Goal: Information Seeking & Learning: Find specific fact

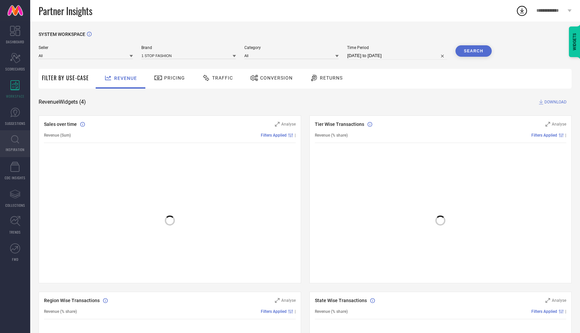
click at [21, 141] on link "INSPIRATION" at bounding box center [15, 143] width 30 height 27
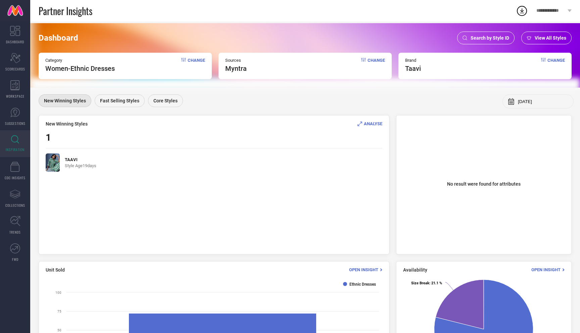
click at [58, 164] on img at bounding box center [53, 162] width 14 height 18
click at [375, 124] on span "ANALYSE" at bounding box center [373, 123] width 18 height 5
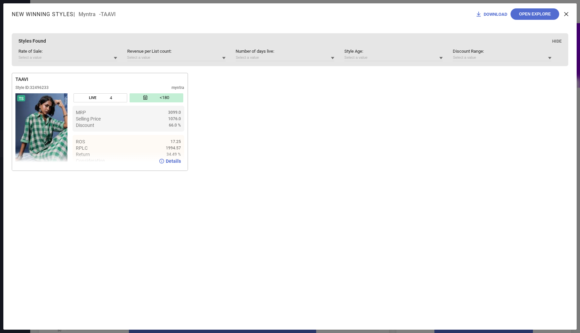
click at [33, 133] on img at bounding box center [41, 130] width 52 height 74
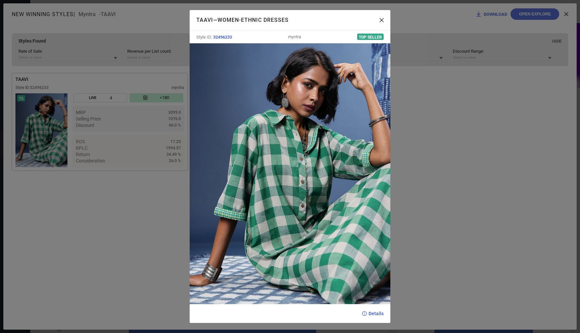
click at [541, 174] on div "TAAVI — Women-Ethnic Dresses Style ID: 32496233 myntra Top Seller Details" at bounding box center [290, 166] width 580 height 333
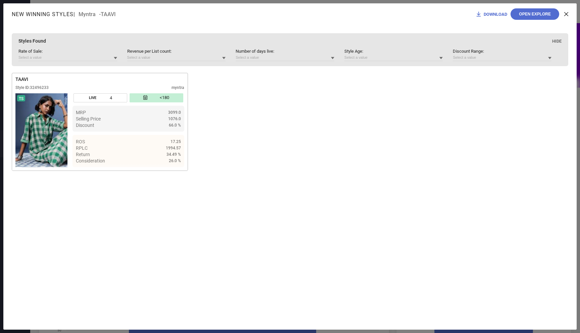
click at [565, 15] on icon at bounding box center [566, 14] width 4 height 4
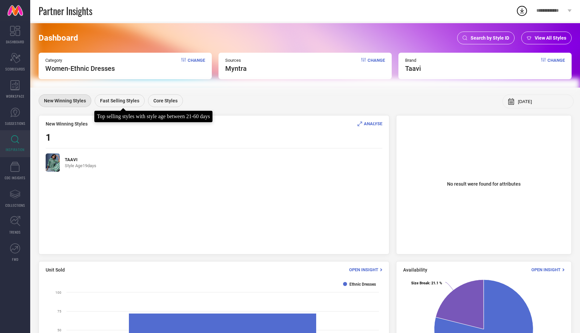
click at [130, 102] on span "Fast Selling Styles" at bounding box center [119, 100] width 39 height 5
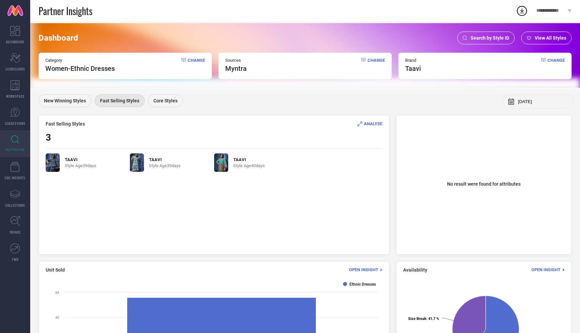
click at [375, 124] on span "ANALYSE" at bounding box center [373, 123] width 18 height 5
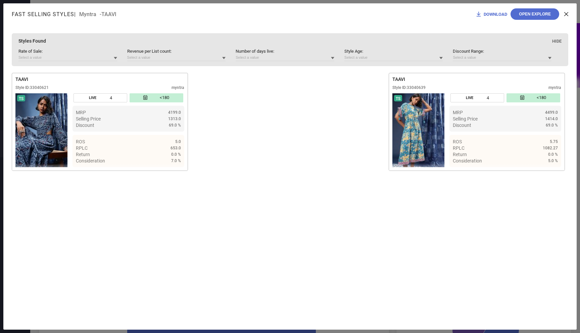
click at [565, 13] on icon at bounding box center [566, 14] width 4 height 4
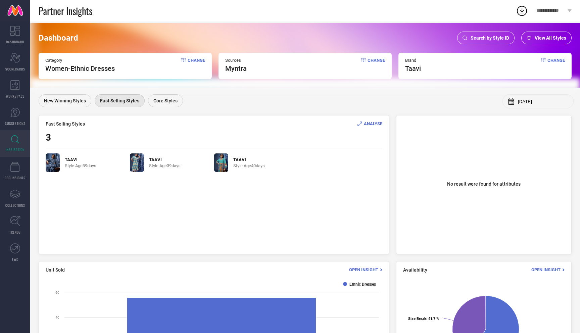
click at [224, 166] on img at bounding box center [221, 162] width 14 height 18
click at [165, 107] on div "New Winning Styles Fast Selling Styles Core Styles" at bounding box center [113, 101] width 148 height 14
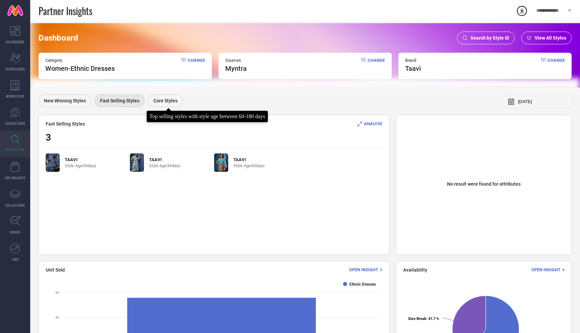
click at [165, 103] on span "Core Styles" at bounding box center [165, 100] width 24 height 5
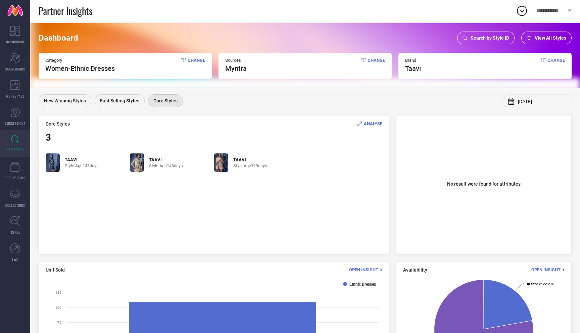
click at [379, 124] on span "ANALYSE" at bounding box center [373, 123] width 18 height 5
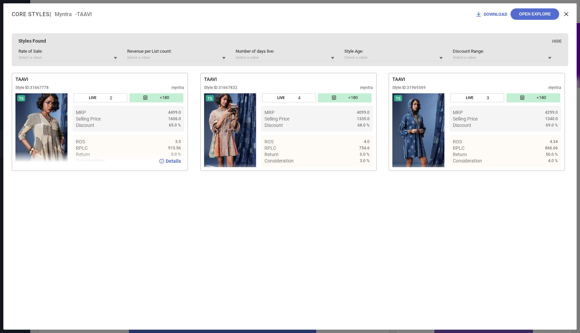
click at [168, 163] on span "Details" at bounding box center [173, 160] width 15 height 5
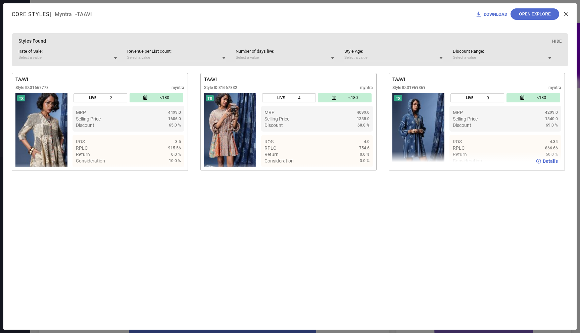
click at [550, 162] on span "Details" at bounding box center [550, 160] width 15 height 5
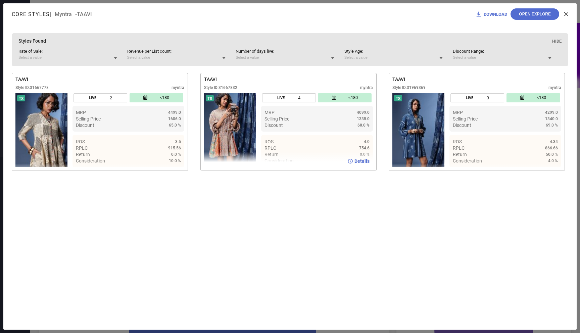
click at [359, 160] on span "Details" at bounding box center [361, 160] width 15 height 5
click at [569, 16] on div "Core Styles | Myntra - TAAVI DOWNLOAD Open Explore" at bounding box center [289, 13] width 573 height 21
click at [568, 15] on icon at bounding box center [566, 14] width 4 height 4
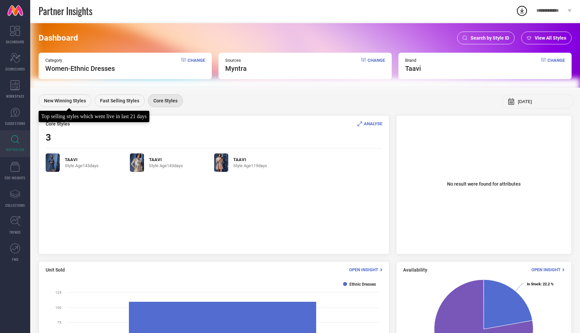
click at [75, 105] on div "New Winning Styles" at bounding box center [65, 100] width 53 height 13
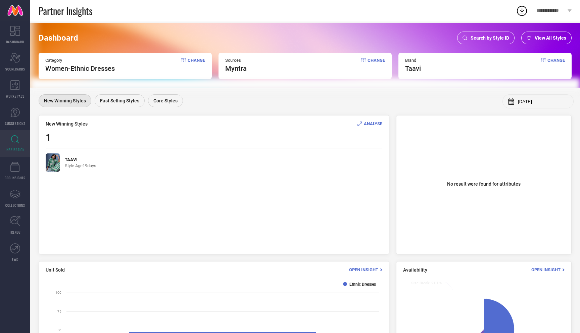
click at [366, 123] on span "ANALYSE" at bounding box center [373, 123] width 18 height 5
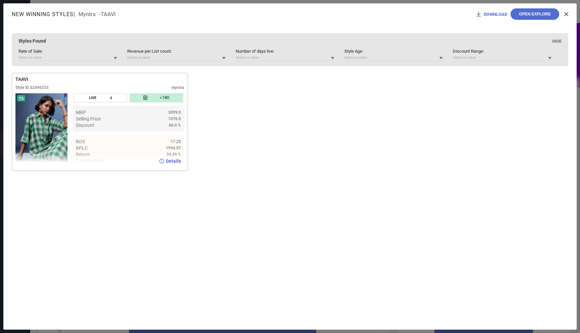
click at [57, 134] on img at bounding box center [41, 130] width 52 height 74
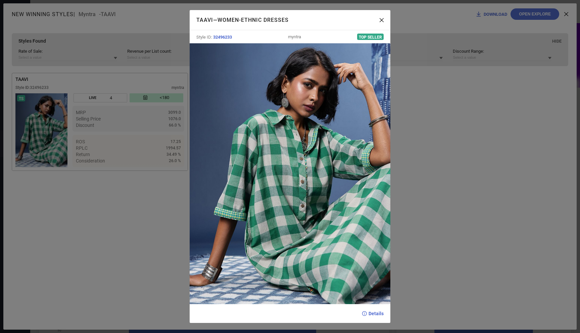
click at [106, 230] on div "TAAVI — Women-Ethnic Dresses Style ID: 32496233 myntra Top Seller Details" at bounding box center [290, 166] width 580 height 333
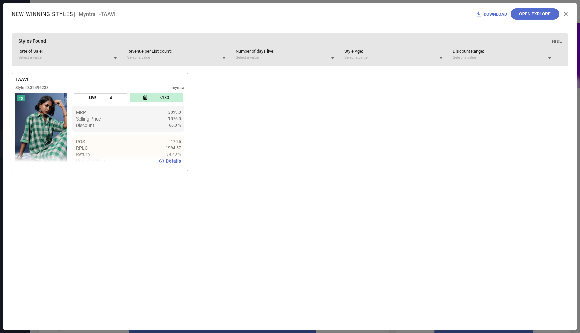
click at [174, 164] on span "Details" at bounding box center [173, 160] width 15 height 5
click at [565, 12] on icon at bounding box center [566, 14] width 4 height 4
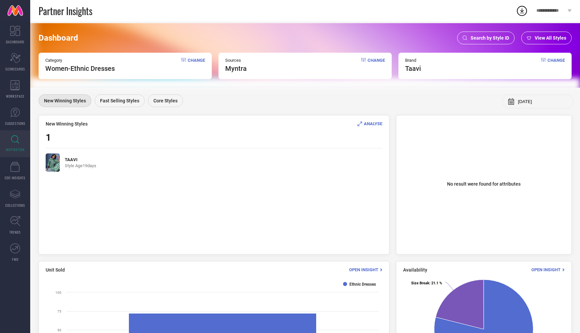
click at [193, 60] on span "Change" at bounding box center [196, 65] width 17 height 15
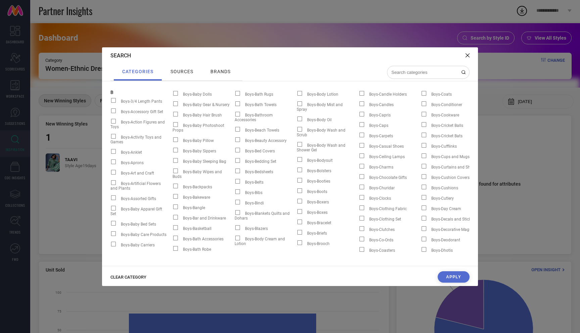
click at [129, 278] on span "CLEAR CATEGORY" at bounding box center [128, 277] width 36 height 5
click at [412, 71] on input at bounding box center [424, 72] width 67 height 6
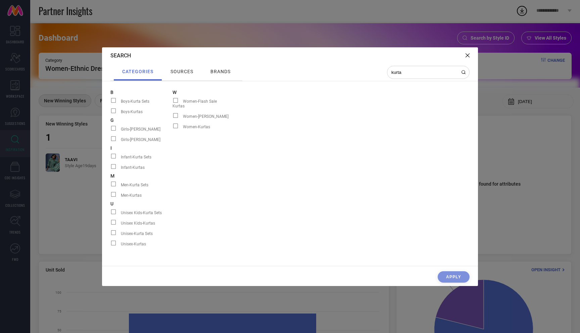
type input "kurta"
click at [174, 124] on span at bounding box center [175, 126] width 5 height 5
click at [173, 128] on input "Women-Kurtas" at bounding box center [173, 128] width 0 height 0
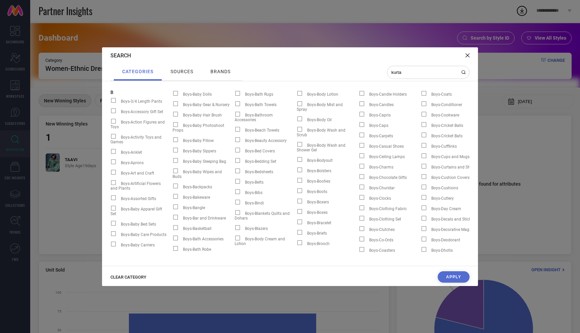
click at [456, 276] on button "Apply" at bounding box center [454, 276] width 32 height 11
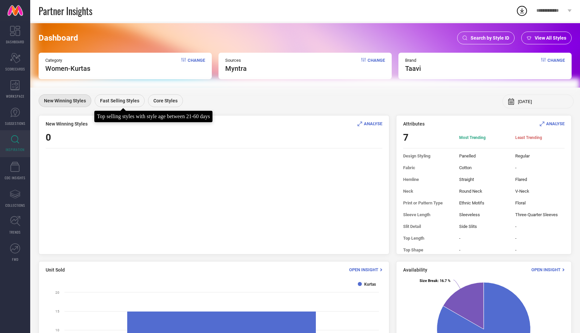
click at [134, 102] on span "Fast Selling Styles" at bounding box center [119, 100] width 39 height 5
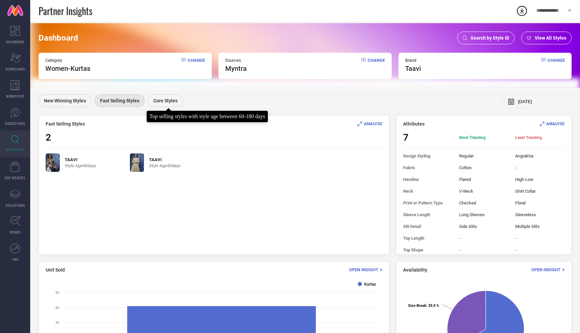
click at [165, 98] on span "Core Styles" at bounding box center [165, 100] width 24 height 5
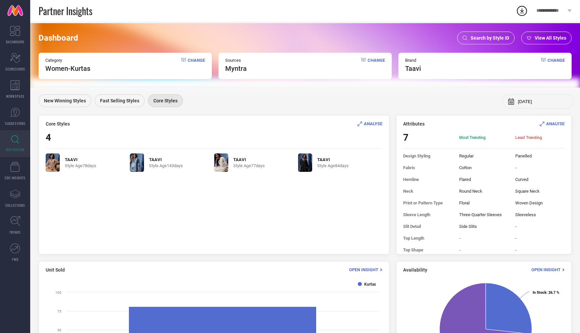
click at [370, 125] on span "ANALYSE" at bounding box center [373, 123] width 18 height 5
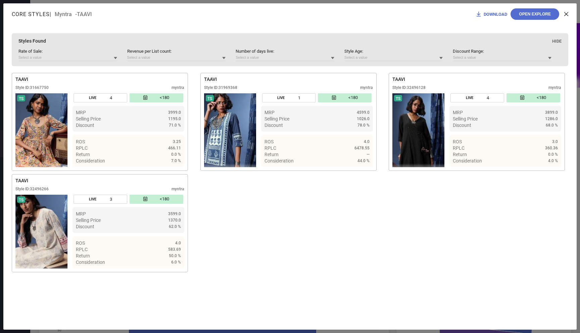
click at [567, 11] on div "DOWNLOAD Open Explore" at bounding box center [521, 13] width 93 height 11
click at [567, 12] on icon at bounding box center [566, 14] width 4 height 4
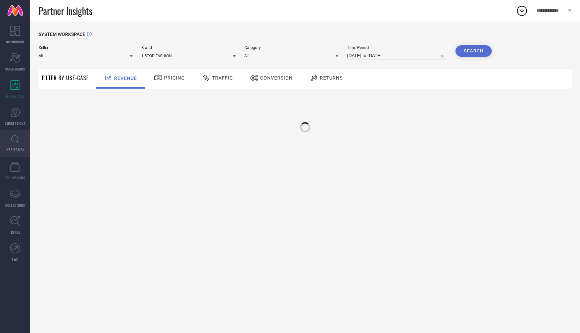
click at [15, 141] on icon at bounding box center [15, 139] width 8 height 8
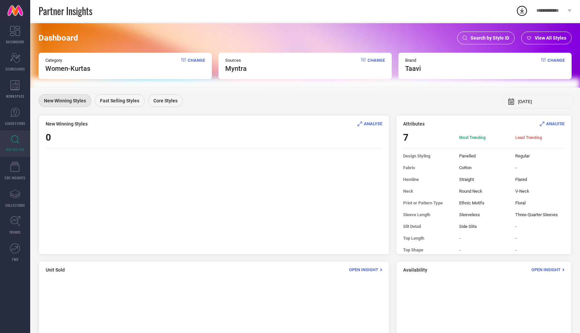
click at [498, 38] on span "Search by Style ID" at bounding box center [490, 37] width 39 height 5
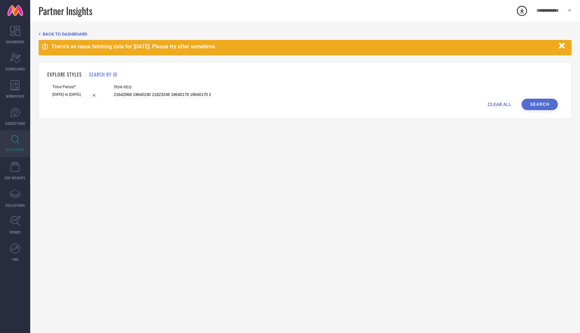
click at [500, 103] on span "CLEAR ALL" at bounding box center [500, 104] width 24 height 5
click at [186, 96] on input at bounding box center [162, 95] width 97 height 8
paste input "32496302"
type input "32496302"
click at [65, 92] on input at bounding box center [75, 94] width 46 height 7
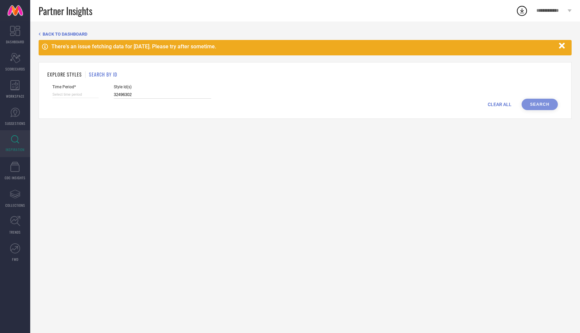
select select "8"
select select "2025"
select select "9"
select select "2025"
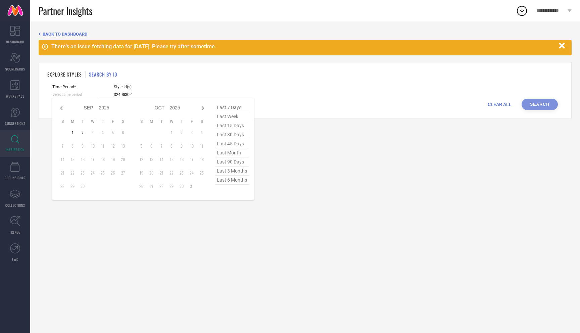
type input "32496302"
click at [235, 164] on span "last 90 days" at bounding box center [232, 161] width 34 height 9
type input "[DATE] to [DATE]"
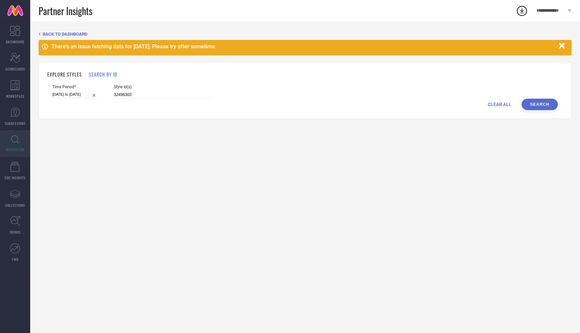
click at [543, 101] on button "Search" at bounding box center [540, 104] width 36 height 11
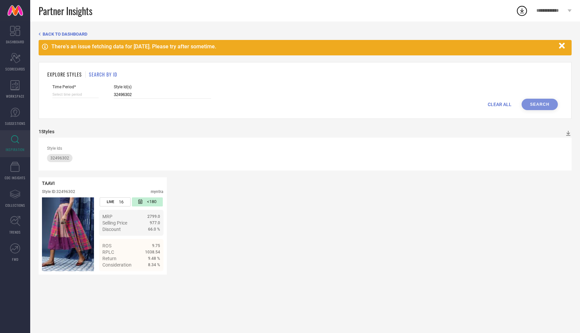
click at [84, 94] on input at bounding box center [75, 94] width 46 height 7
select select "8"
select select "2025"
select select "9"
select select "2025"
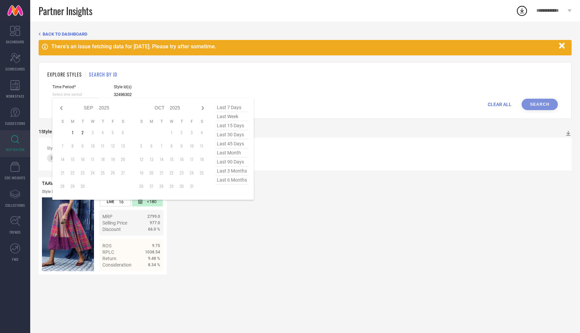
click at [237, 147] on span "last 45 days" at bounding box center [232, 143] width 34 height 9
type input "[DATE] to [DATE]"
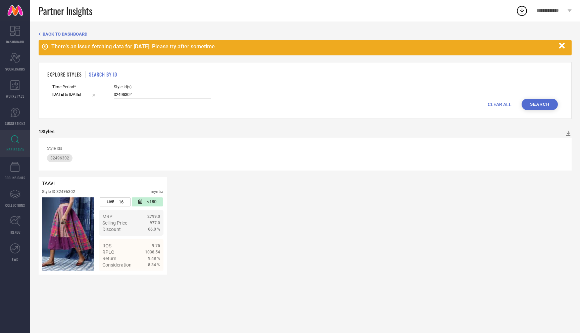
click at [547, 105] on button "Search" at bounding box center [540, 104] width 36 height 11
click at [373, 188] on div "TAAVI Style ID: 32496302 myntra LIVE 16 <180 MRP 2799.0 Selling Price 977.0 Dis…" at bounding box center [305, 225] width 533 height 97
click at [59, 236] on img at bounding box center [68, 234] width 52 height 74
click at [150, 266] on span "Details" at bounding box center [152, 264] width 15 height 5
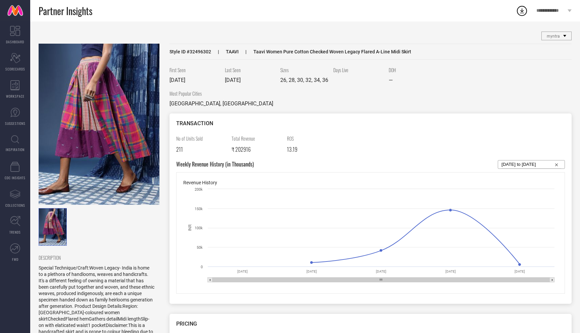
click at [142, 127] on img at bounding box center [99, 124] width 121 height 161
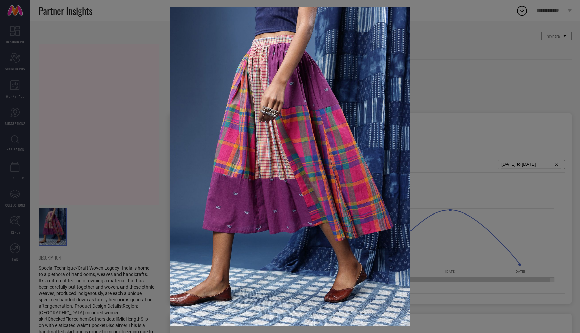
click at [474, 103] on div at bounding box center [290, 166] width 580 height 333
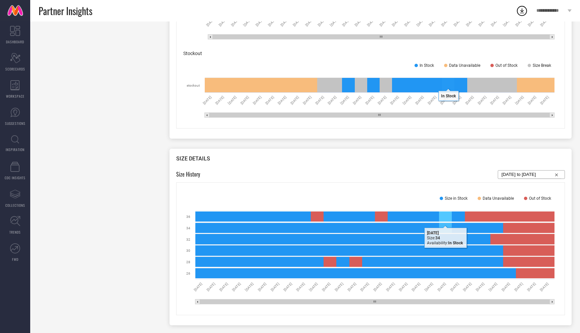
scroll to position [451, 0]
